Goal: Contribute content

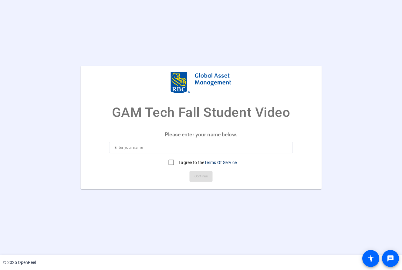
click at [147, 143] on div at bounding box center [200, 148] width 173 height 12
type input "Nicholas Fong"
click at [171, 160] on input "I agree to the Terms Of Service" at bounding box center [171, 162] width 12 height 12
checkbox input "true"
click at [199, 176] on span "Continue" at bounding box center [200, 176] width 13 height 9
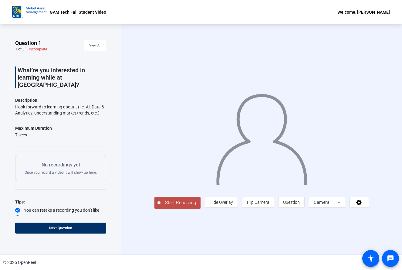
click at [168, 206] on span "Start Recording" at bounding box center [180, 202] width 40 height 7
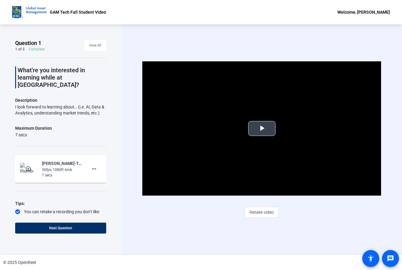
click at [262, 128] on span "Video Player" at bounding box center [262, 128] width 0 height 0
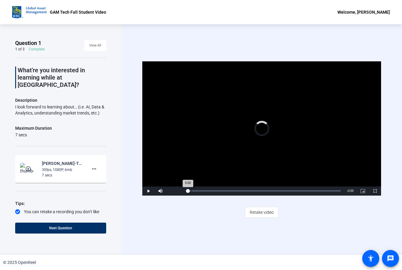
drag, startPoint x: 189, startPoint y: 189, endPoint x: 211, endPoint y: 188, distance: 22.1
click at [211, 188] on div "Loaded : 0% -:- 0:00" at bounding box center [264, 190] width 159 height 9
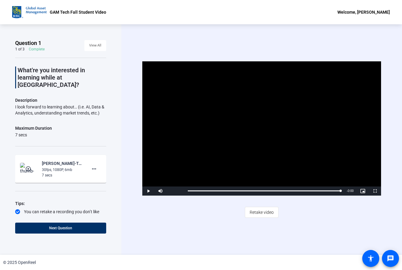
click at [150, 191] on span "Video Player" at bounding box center [148, 191] width 12 height 0
click at [160, 191] on span "Video Player" at bounding box center [160, 191] width 12 height 0
click at [272, 211] on span "Retake video" at bounding box center [262, 212] width 24 height 12
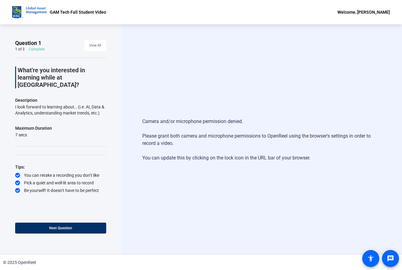
click at [179, 159] on div "Camera and/or microphone permission denied. Please grant both camera and microp…" at bounding box center [261, 140] width 238 height 56
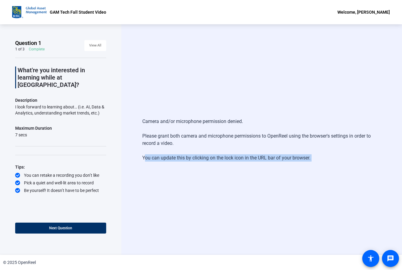
click at [179, 159] on div "Camera and/or microphone permission denied. Please grant both camera and microp…" at bounding box center [261, 140] width 238 height 56
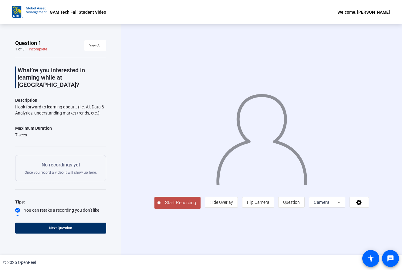
click at [169, 206] on span "Start Recording" at bounding box center [180, 202] width 40 height 7
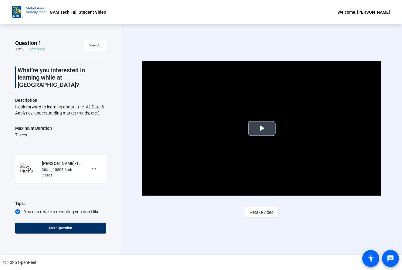
click at [262, 128] on span "Video Player" at bounding box center [262, 128] width 0 height 0
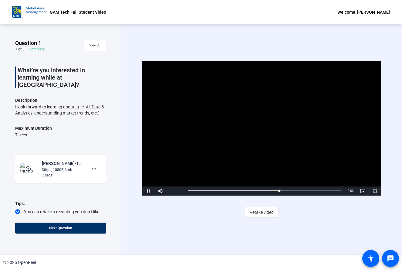
click at [149, 191] on span "Video Player" at bounding box center [148, 191] width 12 height 0
click at [271, 214] on span "Retake video" at bounding box center [262, 212] width 24 height 12
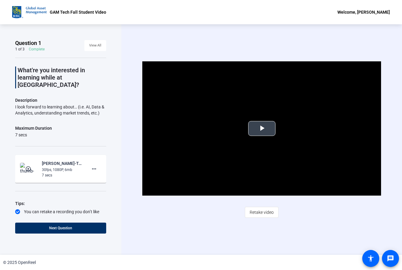
click at [262, 128] on span "Video Player" at bounding box center [262, 128] width 0 height 0
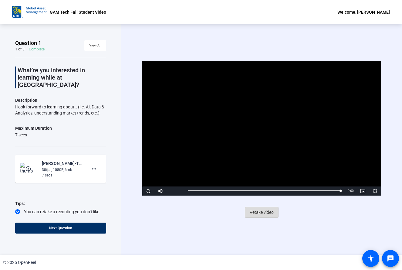
click at [267, 209] on span "Retake video" at bounding box center [262, 212] width 24 height 12
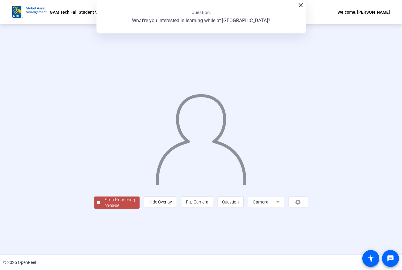
click at [299, 5] on mat-icon "close" at bounding box center [300, 5] width 7 height 7
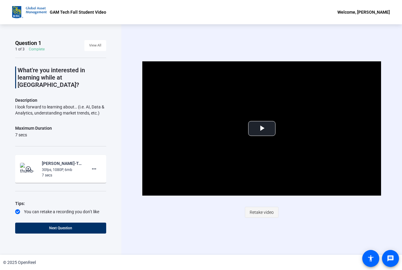
click at [259, 206] on span at bounding box center [261, 212] width 33 height 15
click at [262, 128] on span "Video Player" at bounding box center [262, 128] width 0 height 0
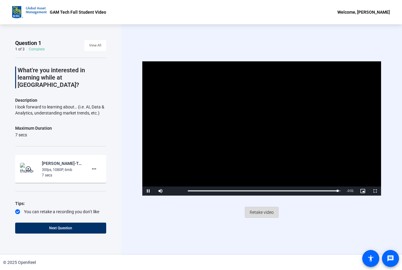
click at [266, 212] on span "Retake video" at bounding box center [262, 212] width 24 height 12
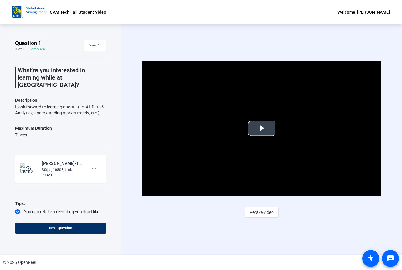
click at [262, 128] on span "Video Player" at bounding box center [262, 128] width 0 height 0
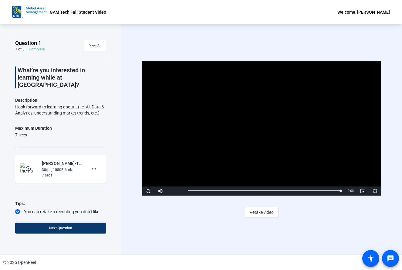
click at [99, 227] on span at bounding box center [60, 227] width 91 height 15
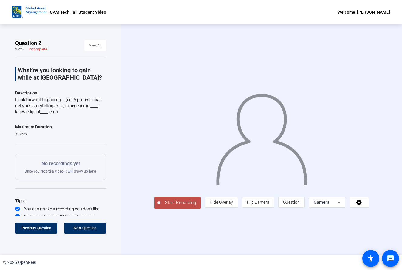
click at [161, 206] on span "Start Recording" at bounding box center [180, 202] width 40 height 7
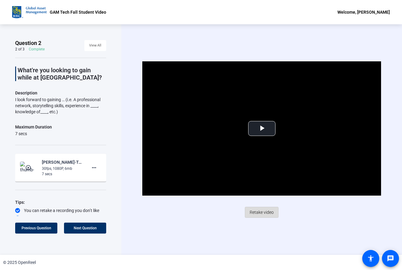
click at [259, 213] on span "Retake video" at bounding box center [262, 212] width 24 height 12
click at [262, 128] on span "Video Player" at bounding box center [262, 128] width 0 height 0
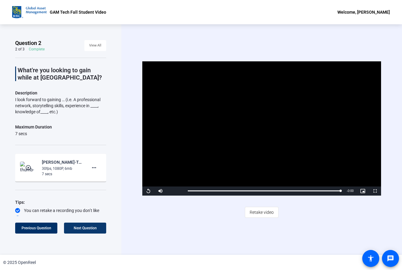
click at [97, 227] on span at bounding box center [85, 227] width 42 height 15
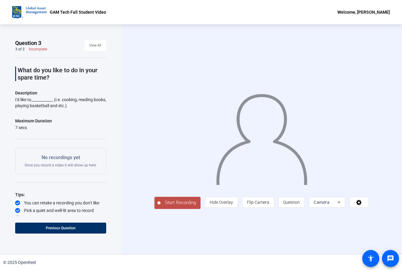
click at [167, 206] on span "Start Recording" at bounding box center [180, 202] width 40 height 7
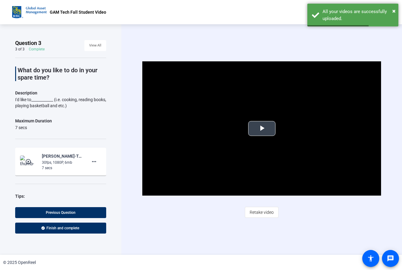
click at [262, 128] on span "Video Player" at bounding box center [262, 128] width 0 height 0
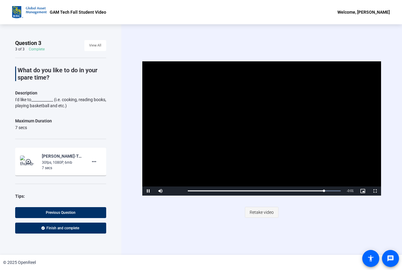
click at [262, 210] on span "Retake video" at bounding box center [262, 212] width 24 height 12
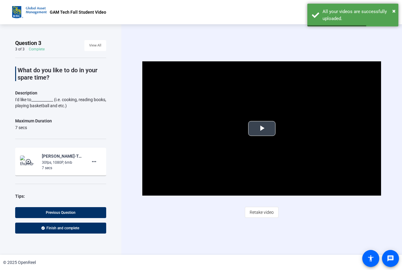
click at [262, 128] on span "Video Player" at bounding box center [262, 128] width 0 height 0
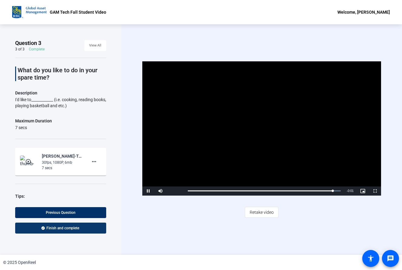
click at [91, 229] on span at bounding box center [60, 227] width 91 height 15
